Goal: Information Seeking & Learning: Learn about a topic

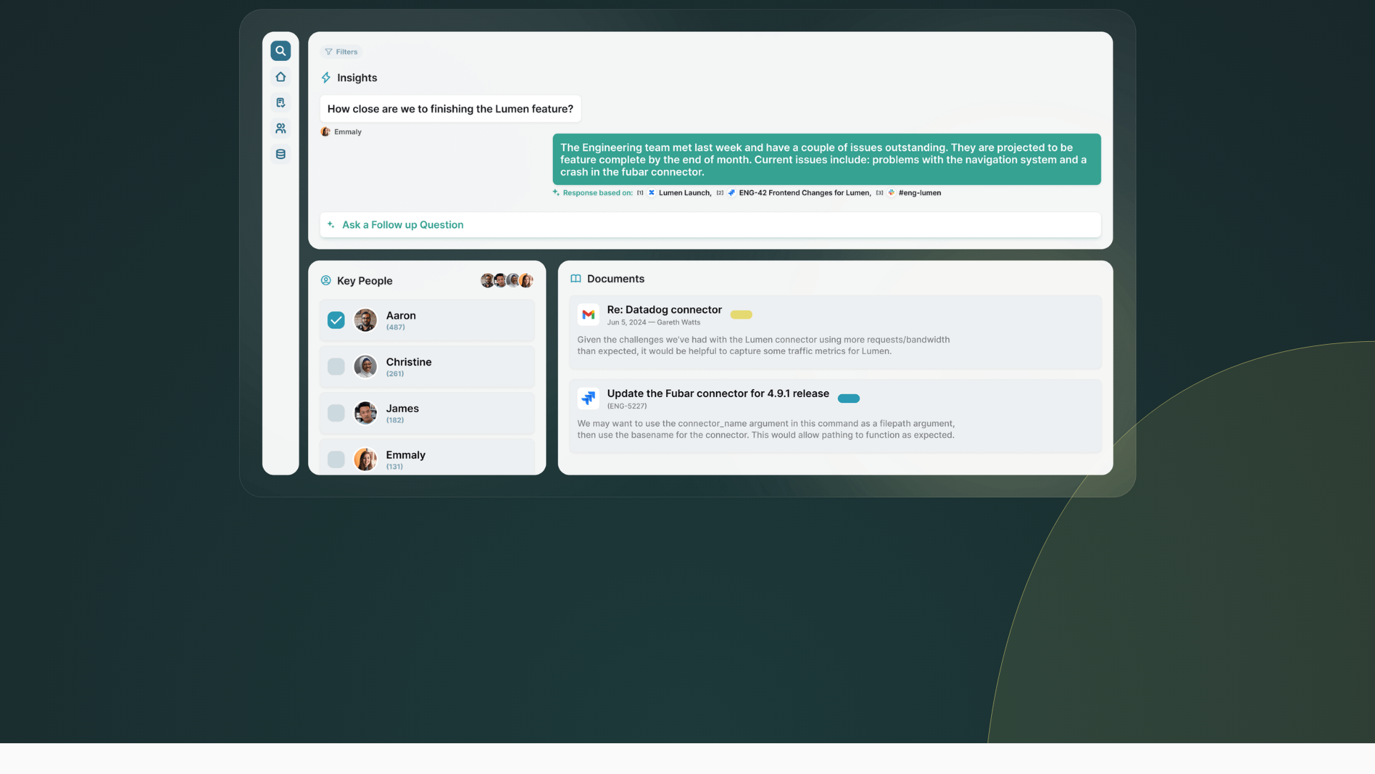
scroll to position [661, 0]
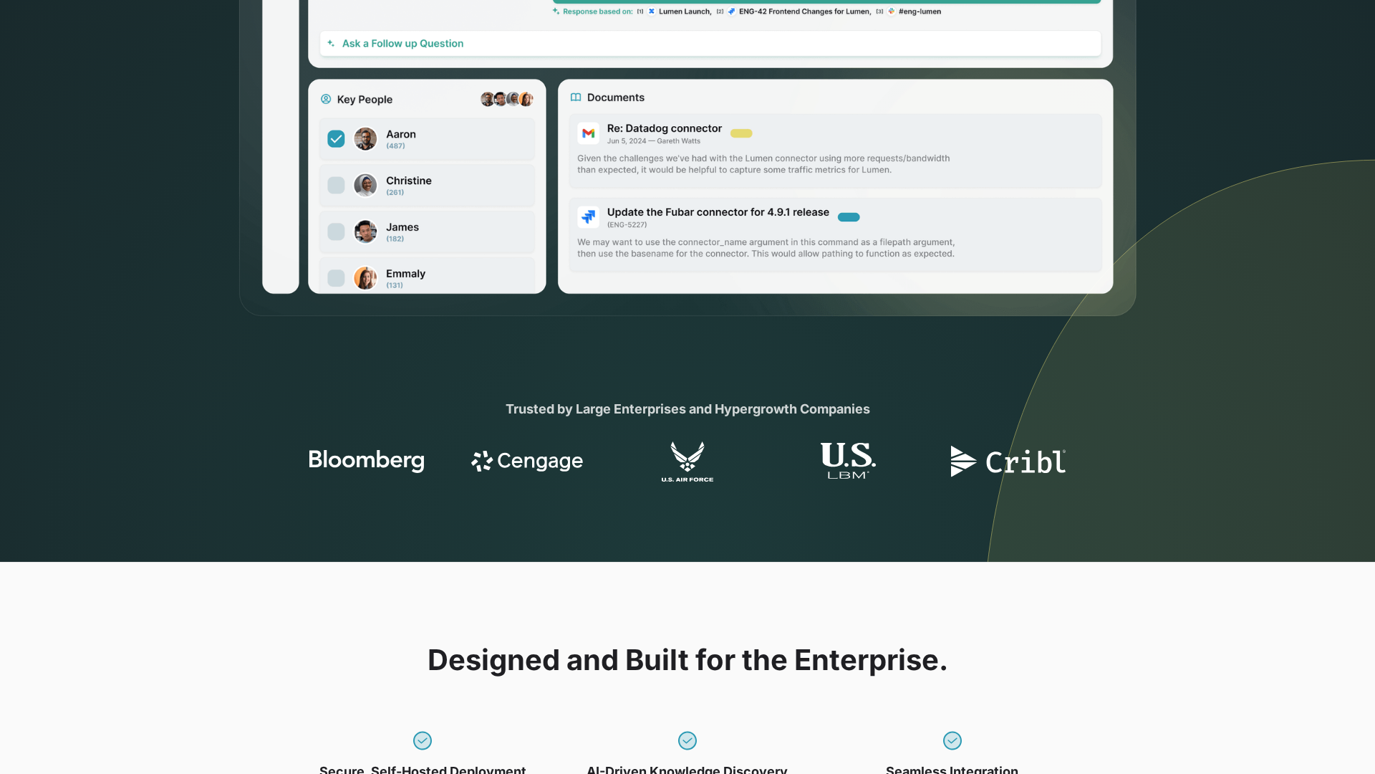
click at [200, 534] on section "Trusted by Large Enterprises and Hypergrowth Companies" at bounding box center [687, 440] width 1375 height 243
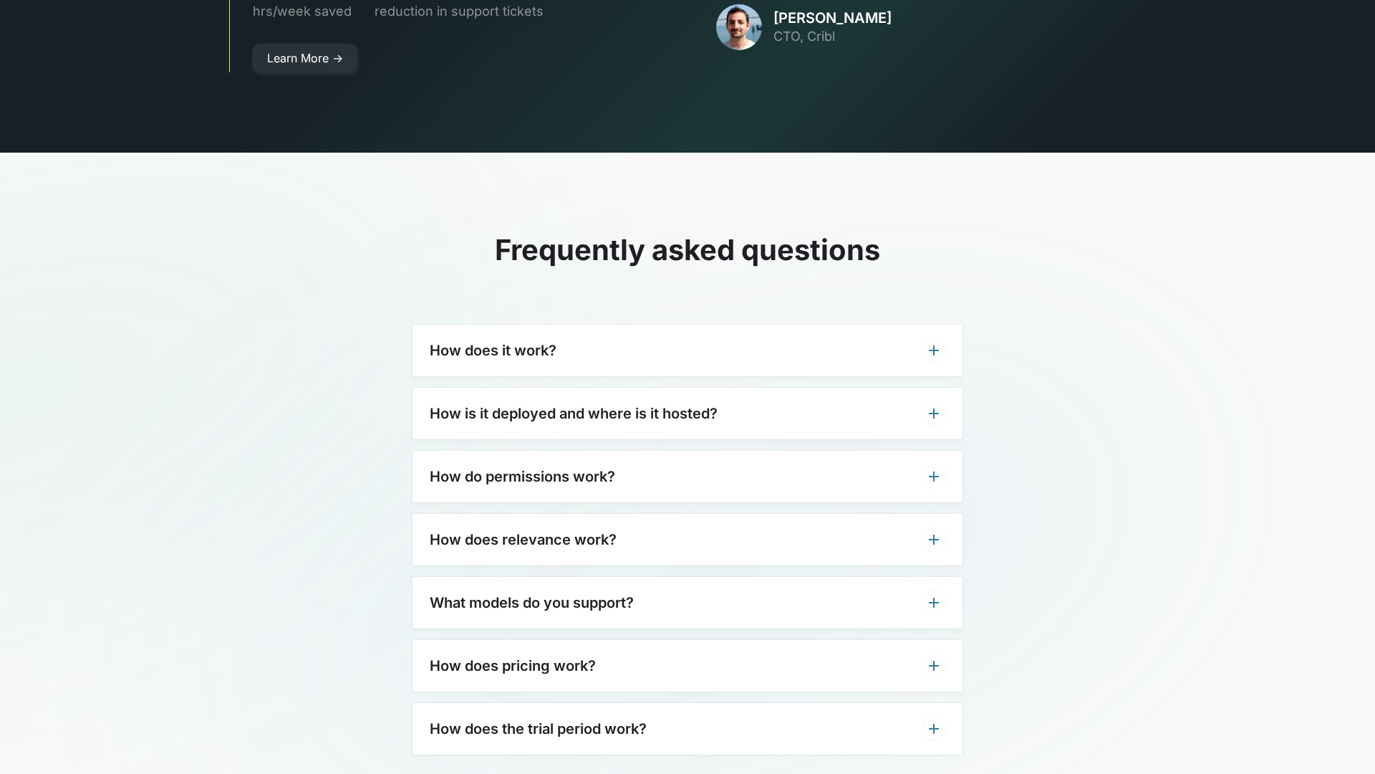
scroll to position [4369, 0]
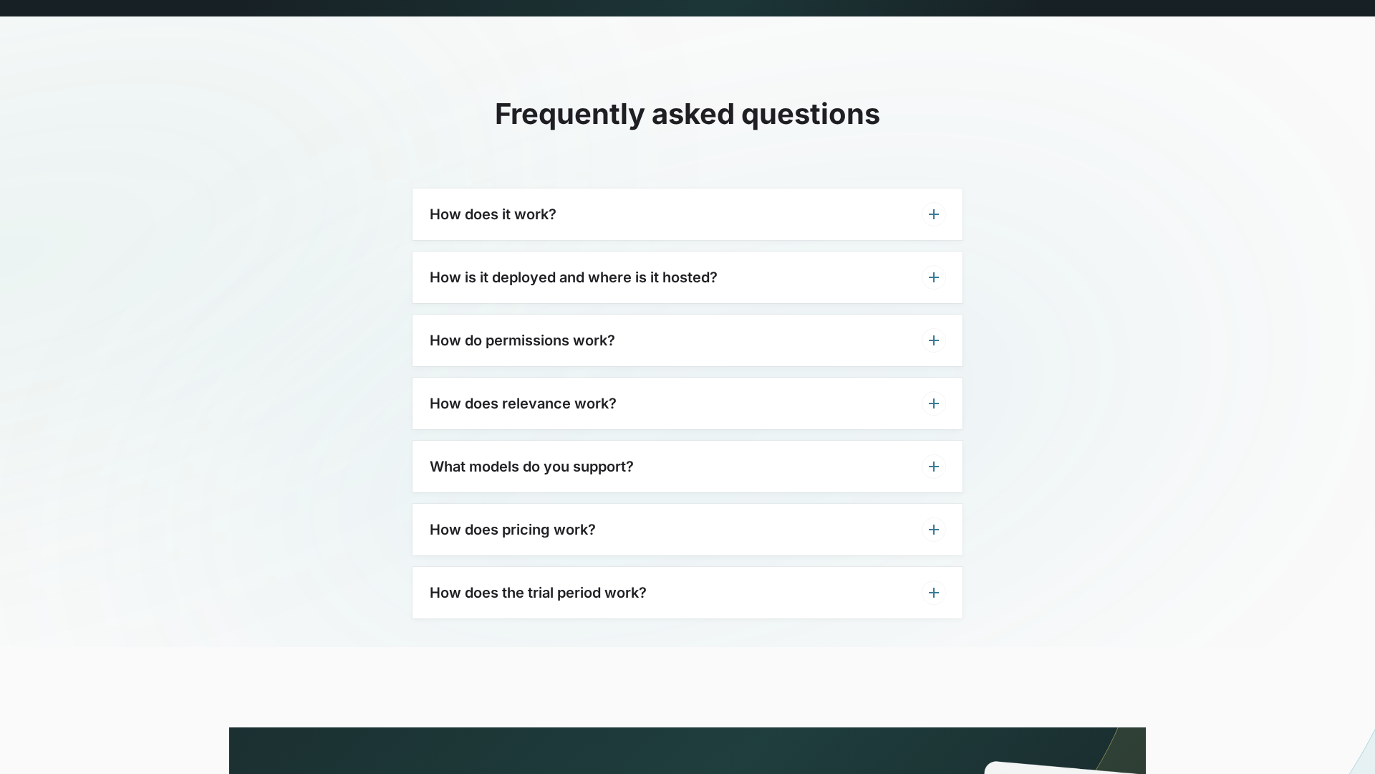
click at [564, 332] on h3 "How do permissions work?" at bounding box center [522, 340] width 185 height 17
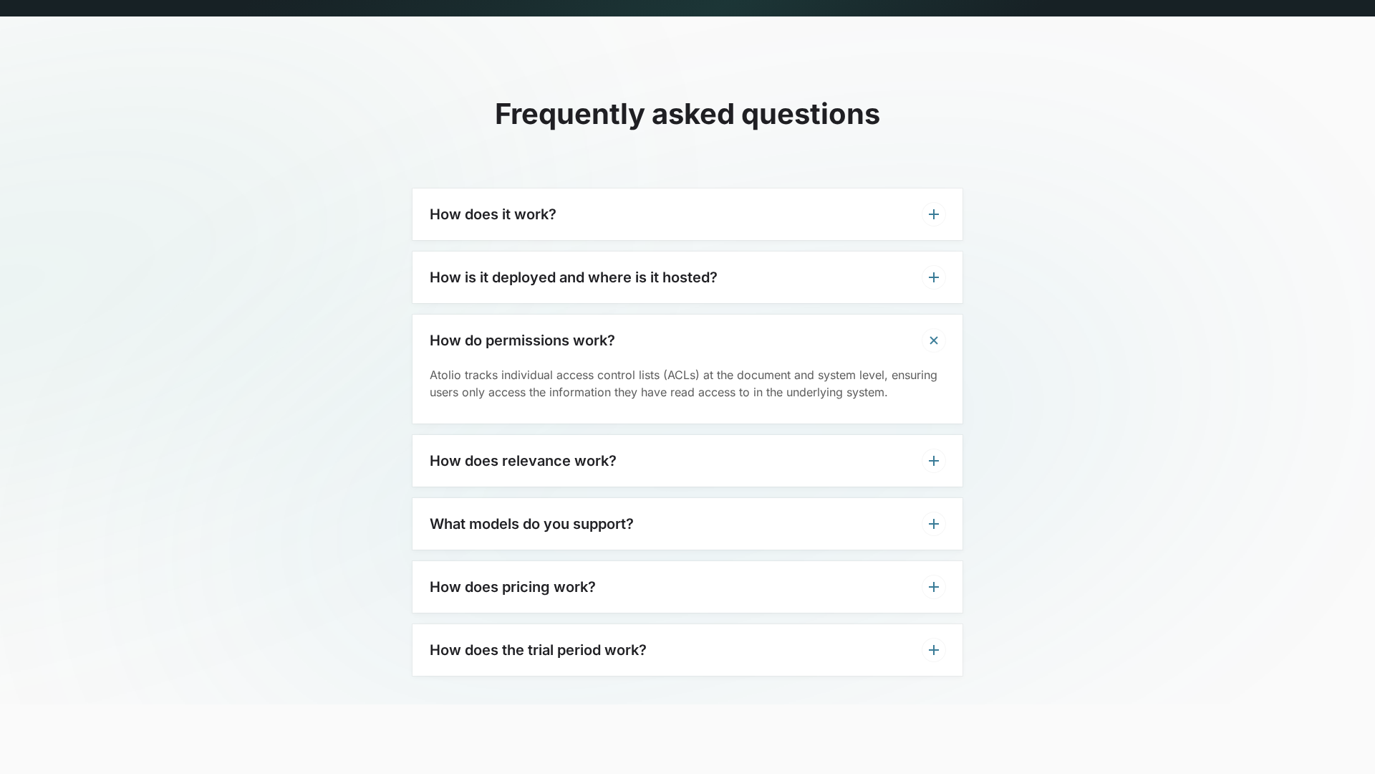
click at [585, 191] on div "How does it work?" at bounding box center [688, 214] width 550 height 52
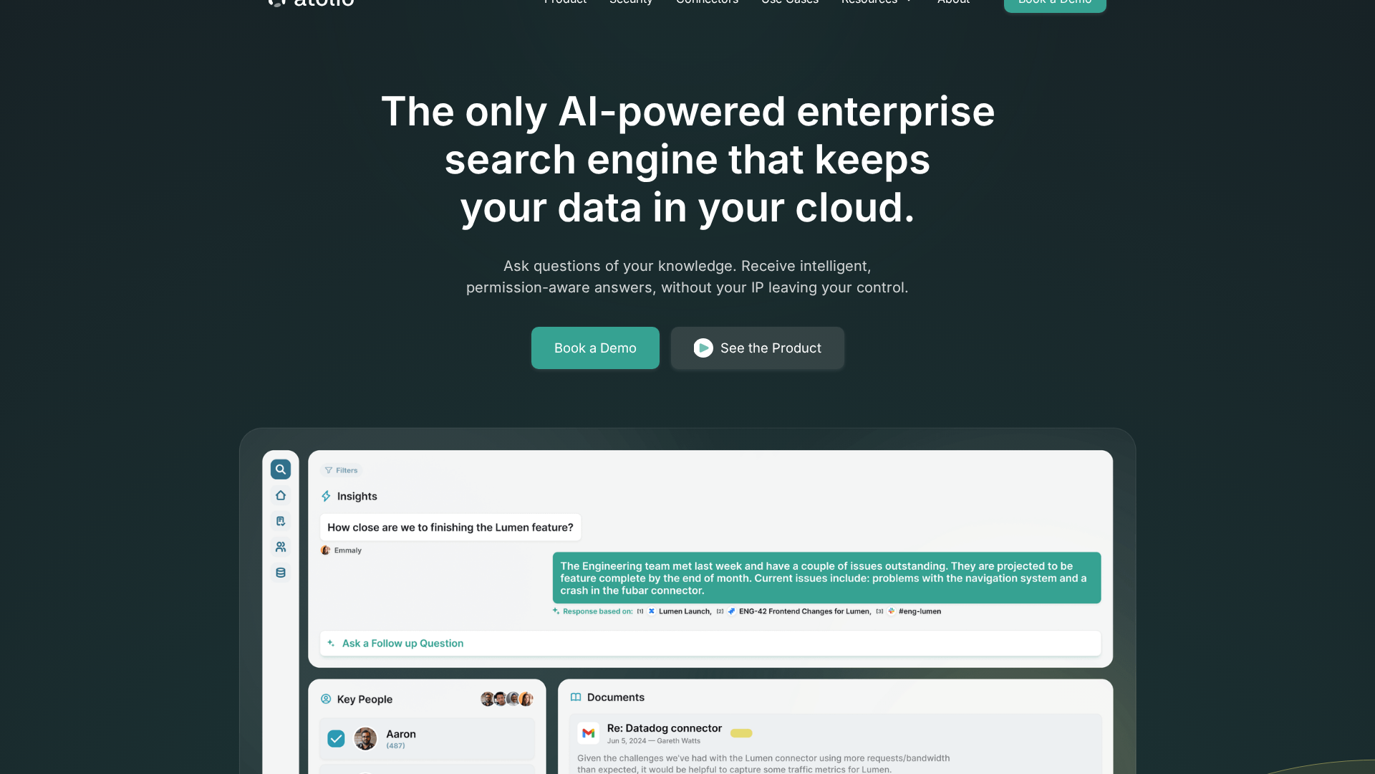
scroll to position [0, 0]
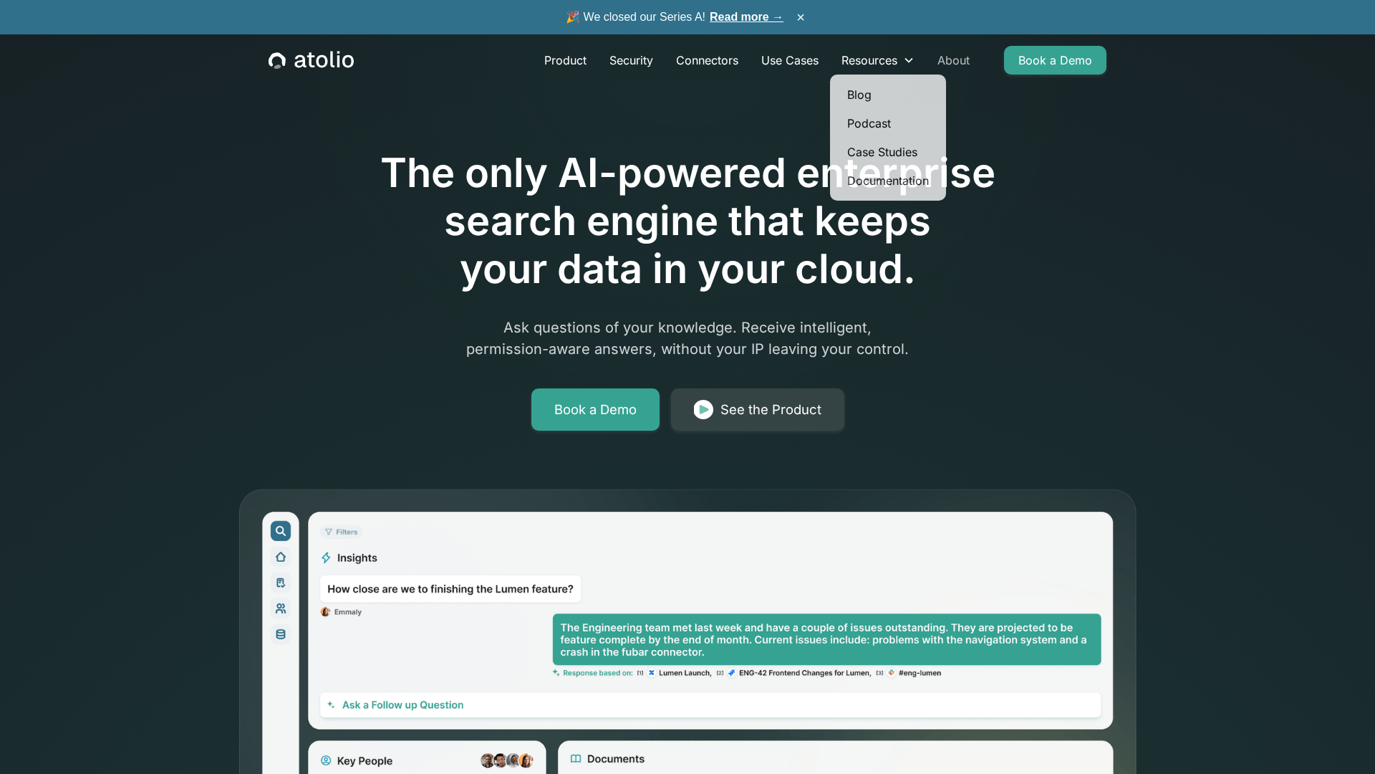
click at [948, 55] on link "About" at bounding box center [953, 60] width 55 height 29
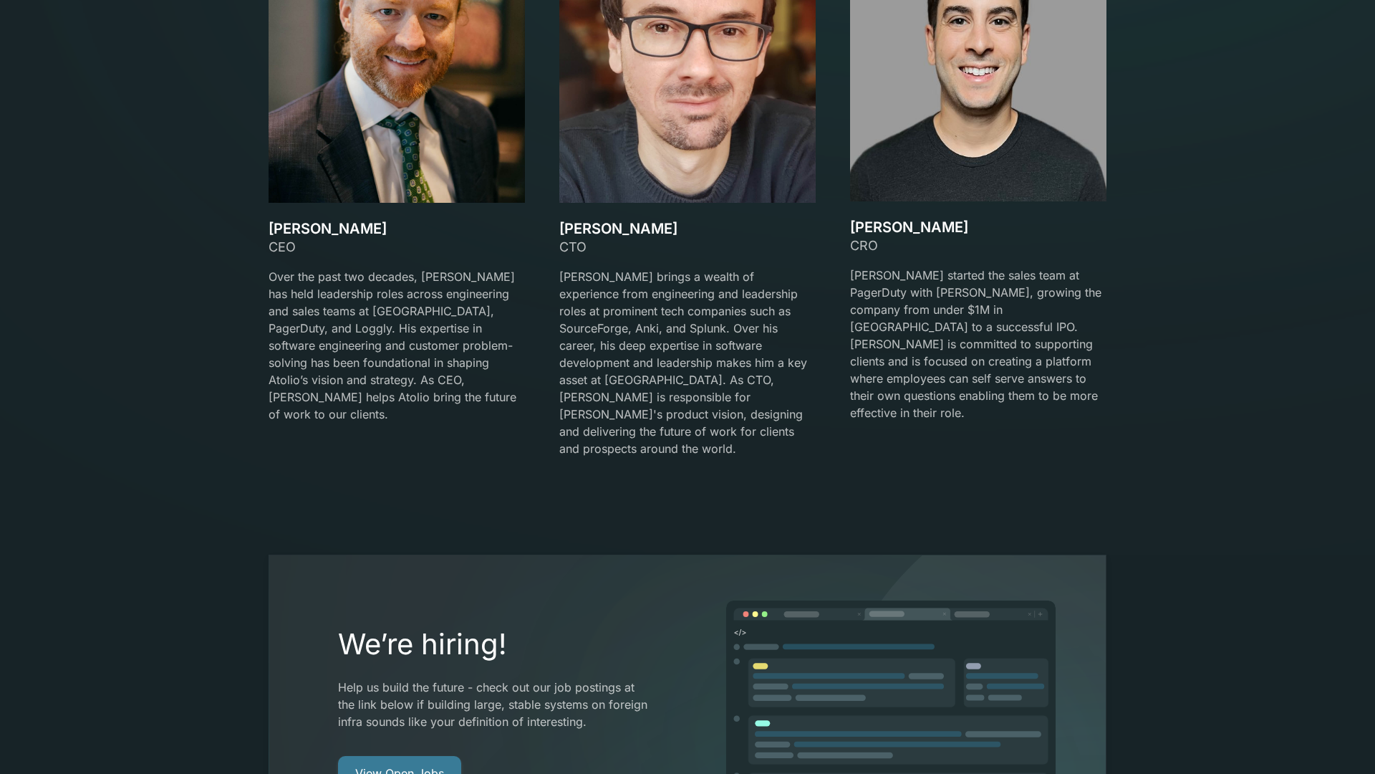
scroll to position [2438, 0]
click at [410, 766] on div "We’re hiring! Help us build the future - check out our job postings at the link…" at bounding box center [688, 708] width 838 height 308
click at [410, 755] on link "View Open Jobs" at bounding box center [399, 772] width 123 height 34
